Goal: Transaction & Acquisition: Download file/media

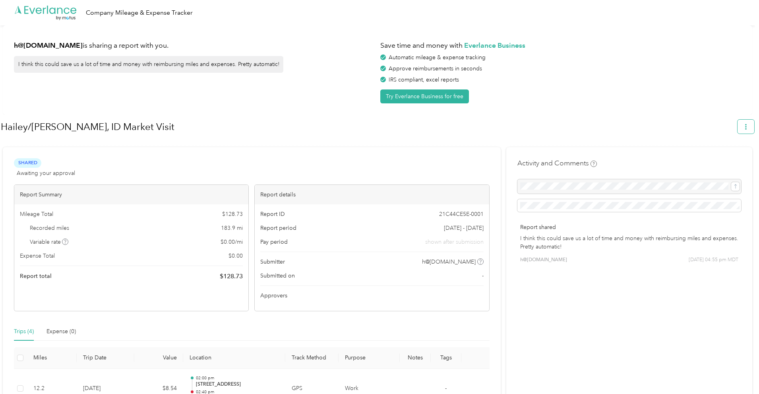
click at [749, 127] on icon "button" at bounding box center [746, 127] width 6 height 6
click at [727, 160] on span "Download" at bounding box center [727, 164] width 26 height 8
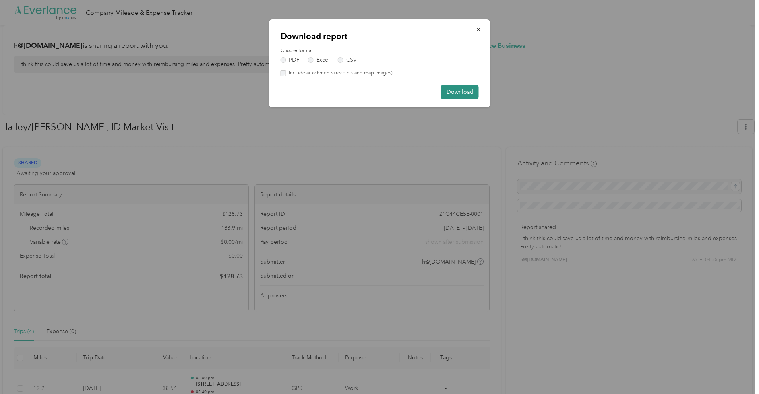
click at [455, 90] on button "Download" at bounding box center [460, 92] width 38 height 14
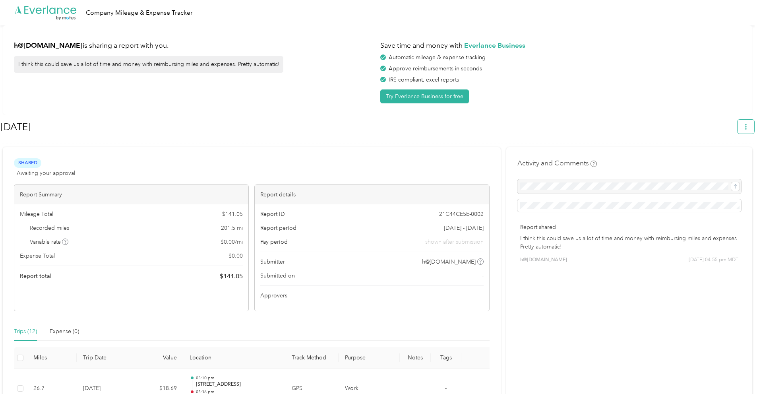
click at [749, 124] on icon "button" at bounding box center [746, 127] width 6 height 6
click at [729, 160] on span "Download" at bounding box center [727, 164] width 26 height 8
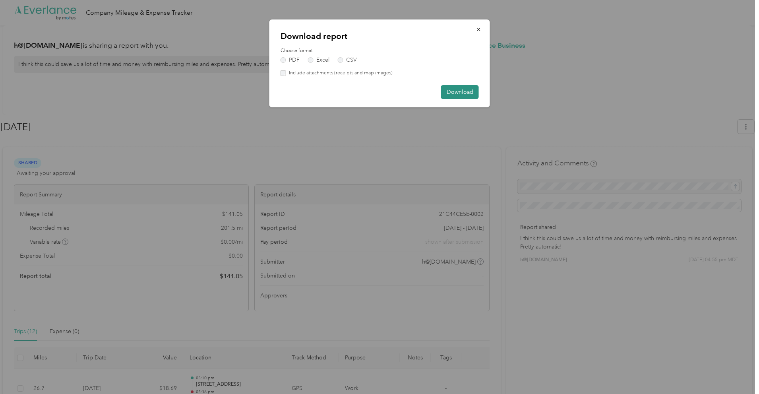
click at [459, 89] on button "Download" at bounding box center [460, 92] width 38 height 14
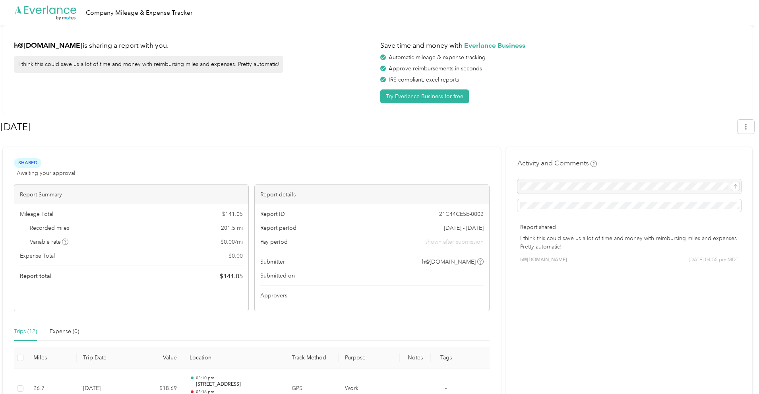
click at [171, 132] on h1 "[DATE]" at bounding box center [366, 126] width 731 height 19
